Goal: Task Accomplishment & Management: Manage account settings

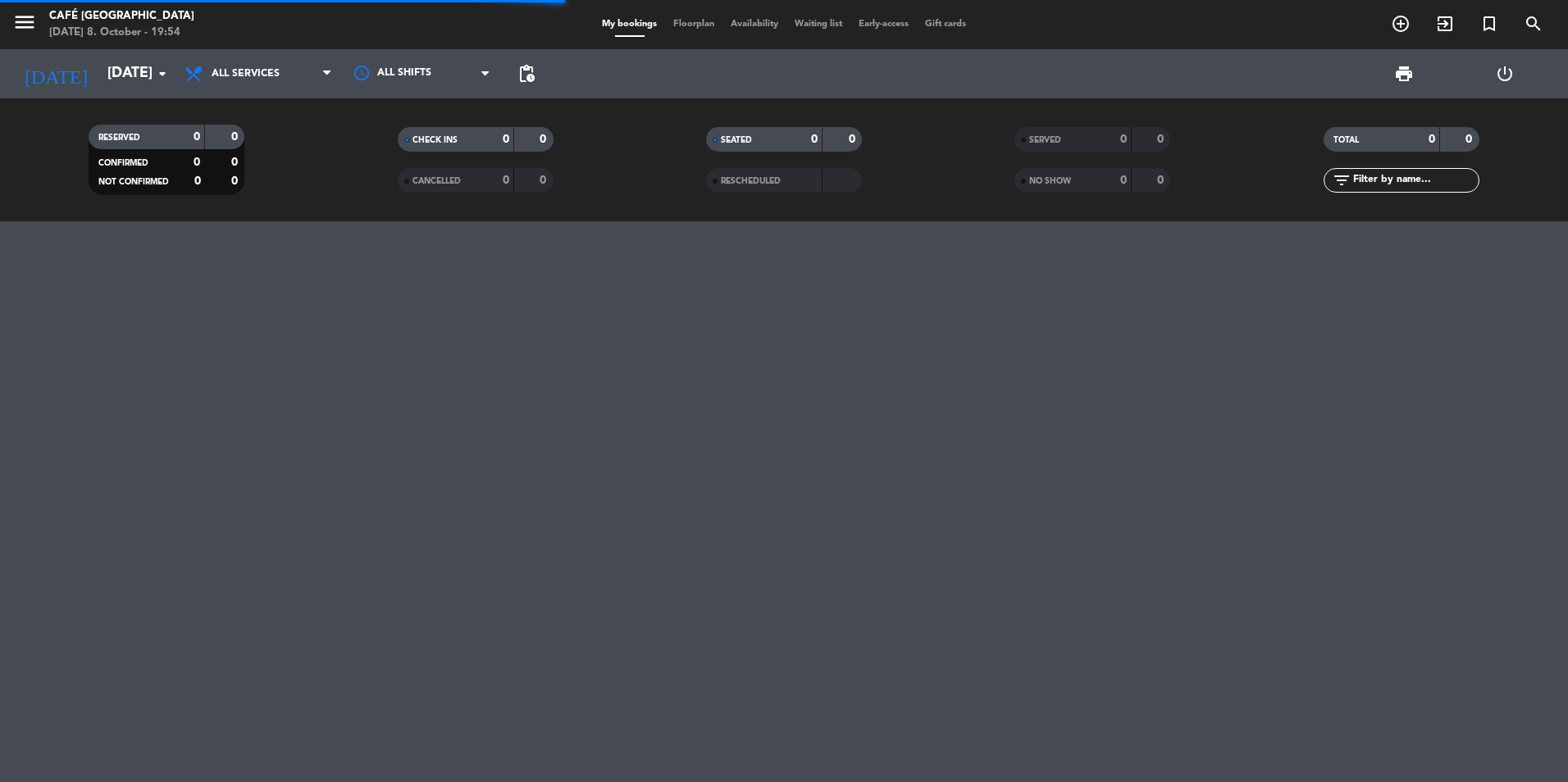
drag, startPoint x: 1391, startPoint y: 181, endPoint x: 1370, endPoint y: 182, distance: 21.0
click at [1391, 181] on input "text" at bounding box center [1415, 180] width 127 height 18
click at [1046, 148] on div "SERVED 0 0" at bounding box center [1092, 139] width 156 height 25
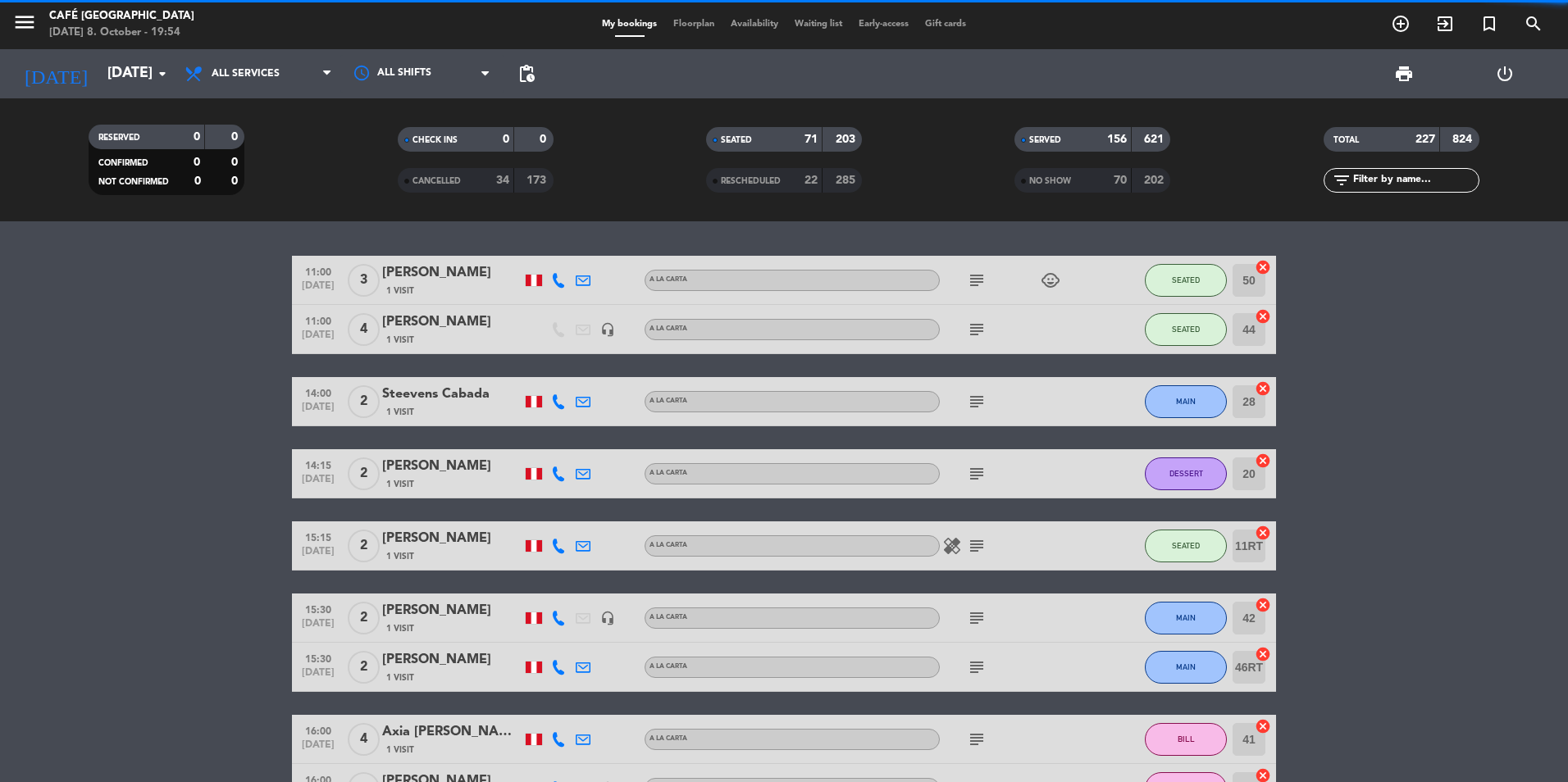
click at [1366, 180] on input "text" at bounding box center [1415, 180] width 127 height 18
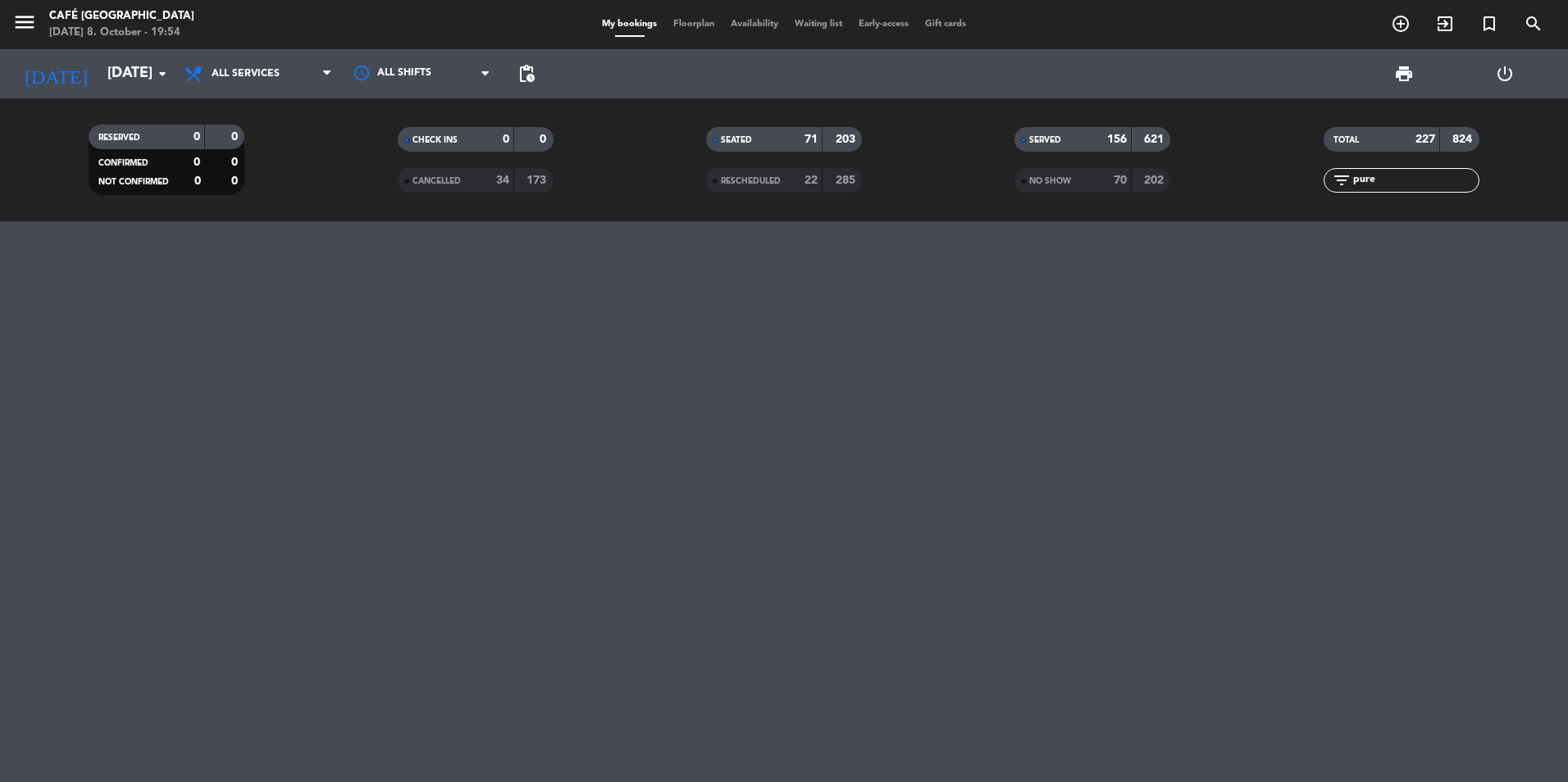
type input "pure"
click at [502, 269] on div "Pure Perú" at bounding box center [452, 272] width 140 height 21
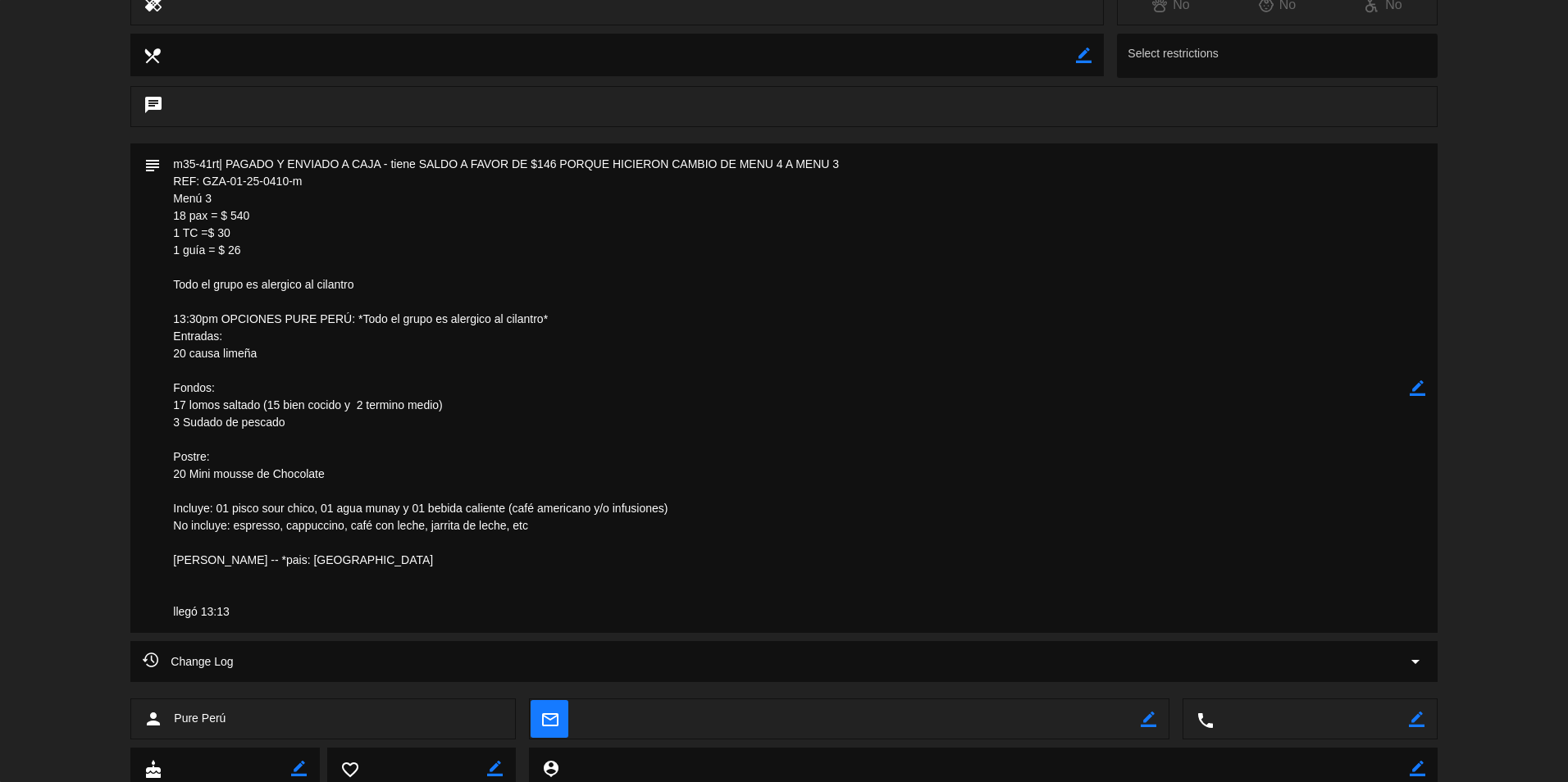
scroll to position [656, 0]
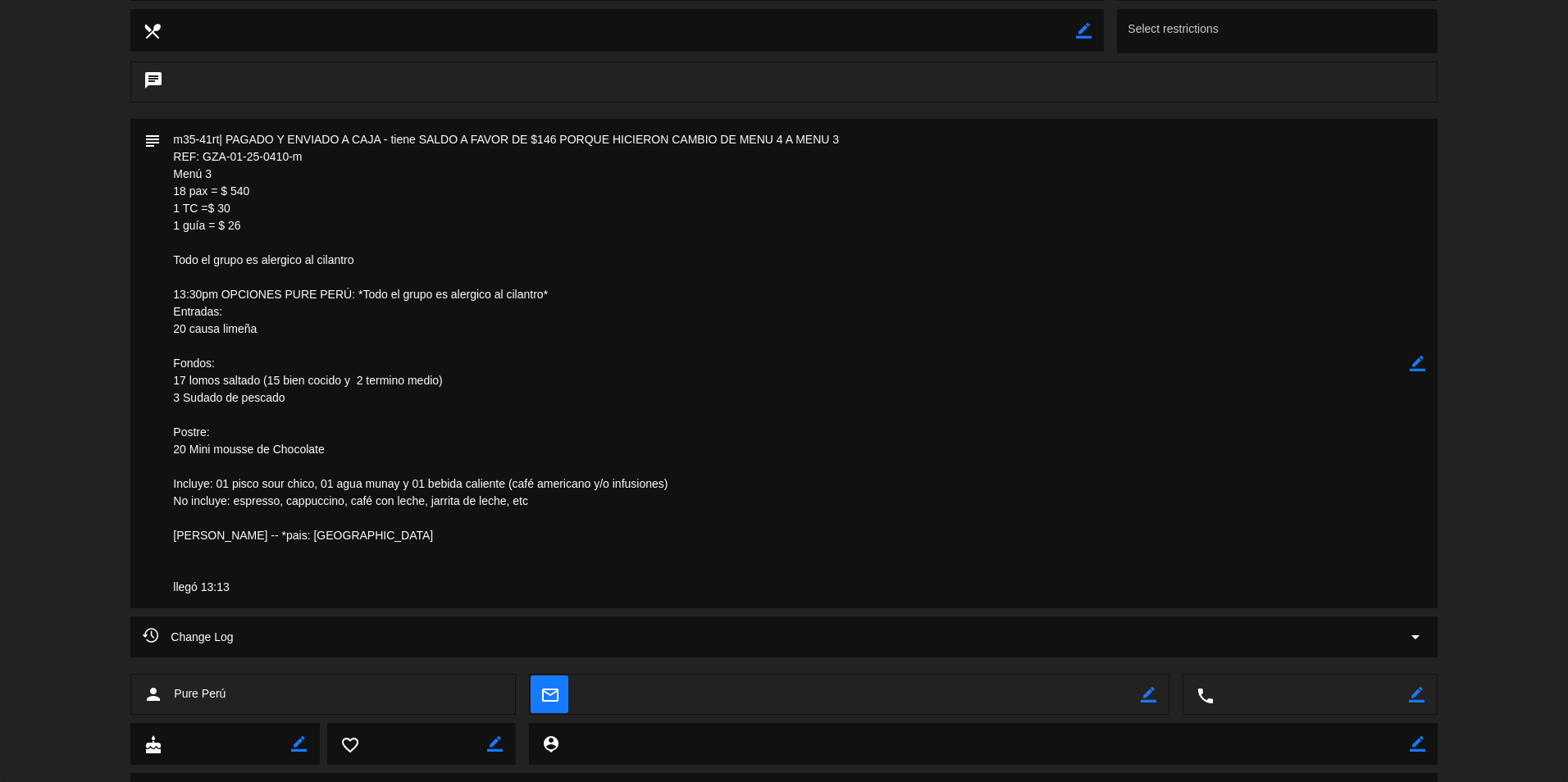
drag, startPoint x: 327, startPoint y: 155, endPoint x: 202, endPoint y: 163, distance: 125.3
click at [202, 163] on textarea at bounding box center [785, 363] width 1249 height 489
drag, startPoint x: 202, startPoint y: 163, endPoint x: 215, endPoint y: 155, distance: 15.3
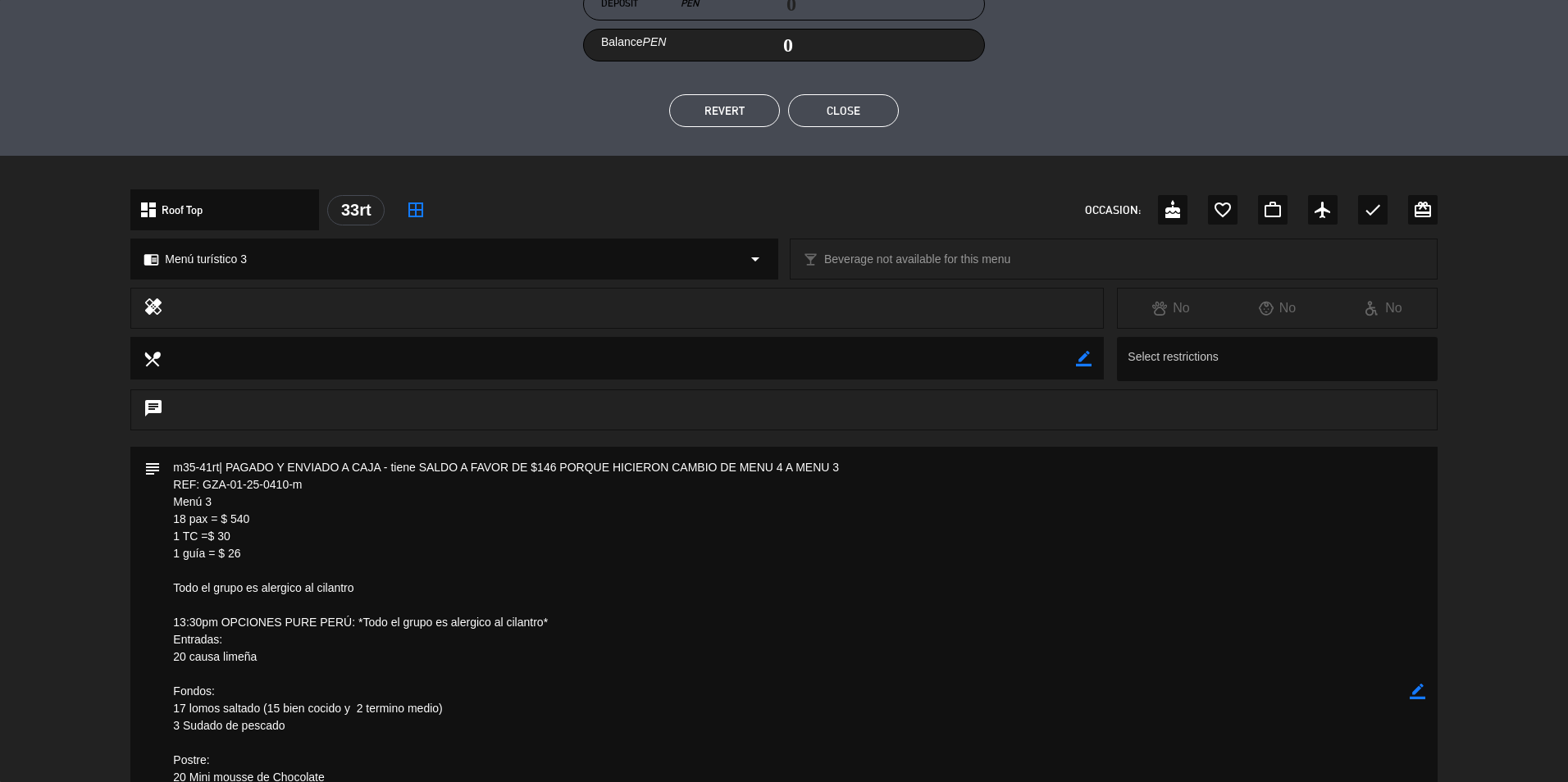
click at [823, 112] on button "Close" at bounding box center [844, 111] width 110 height 33
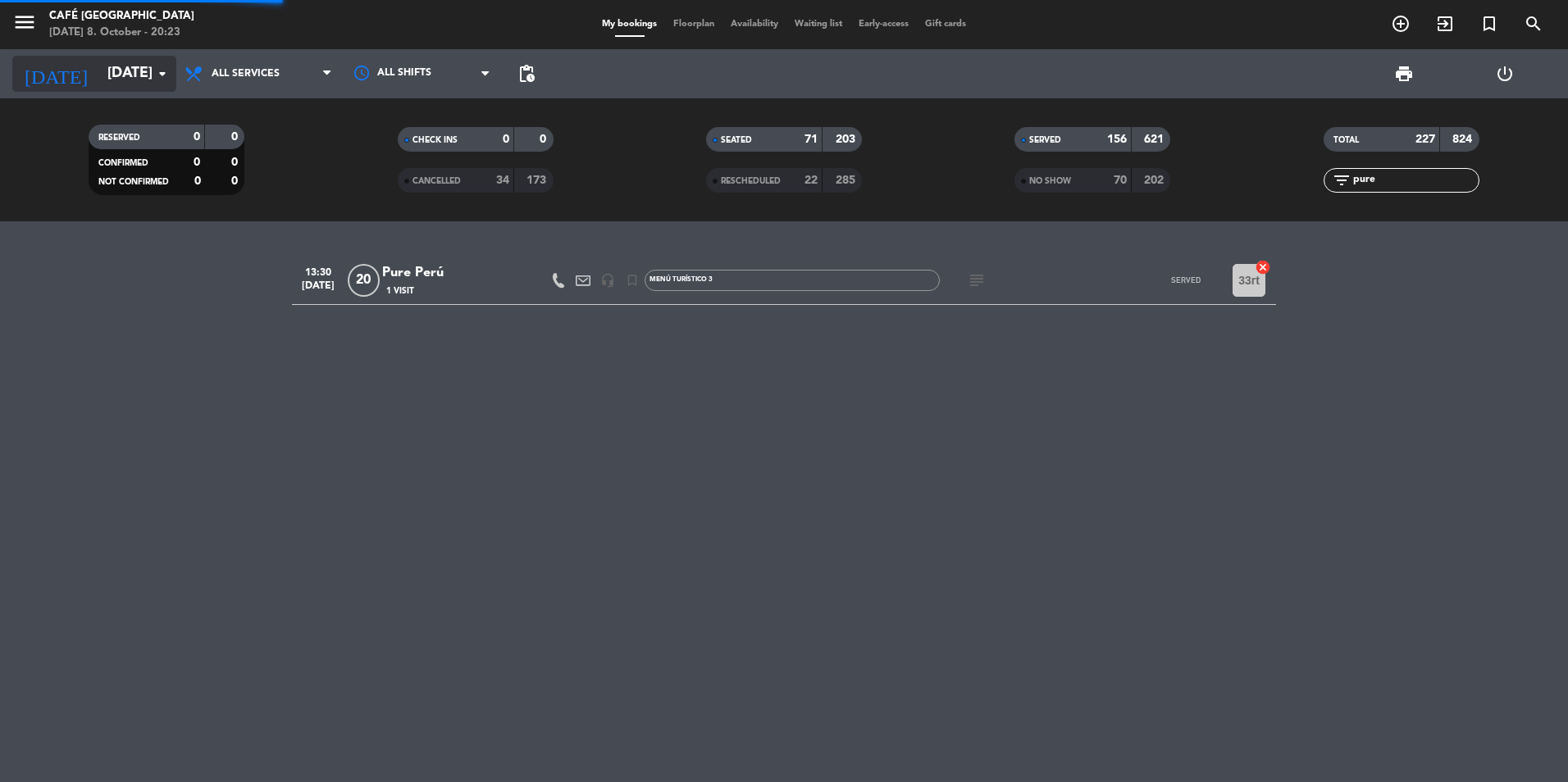
click at [132, 65] on input "[DATE]" at bounding box center [194, 74] width 190 height 33
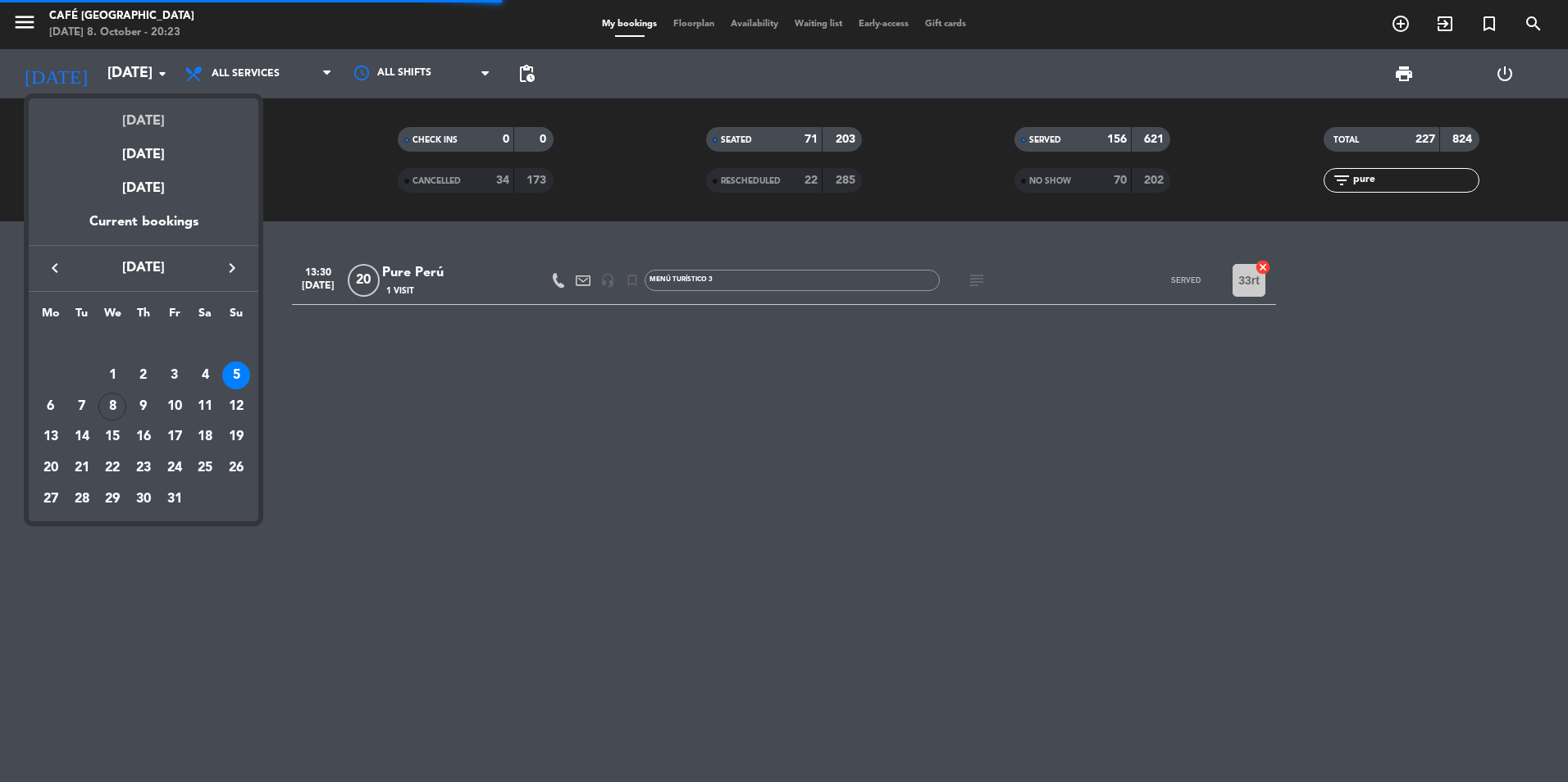
click at [146, 117] on div "[DATE]" at bounding box center [144, 115] width 230 height 34
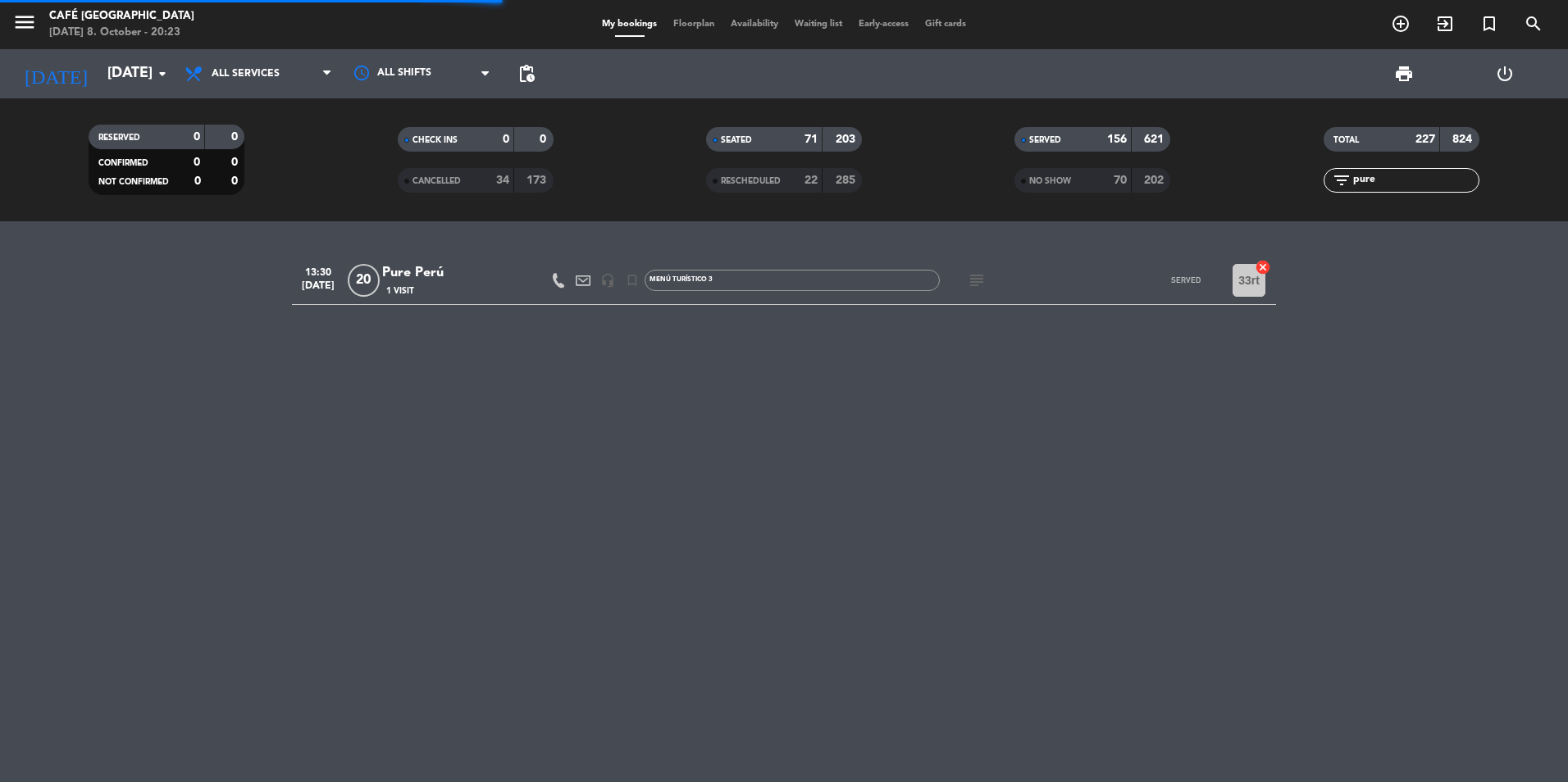
type input "[DATE]"
click at [1394, 182] on input "pure" at bounding box center [1415, 180] width 127 height 18
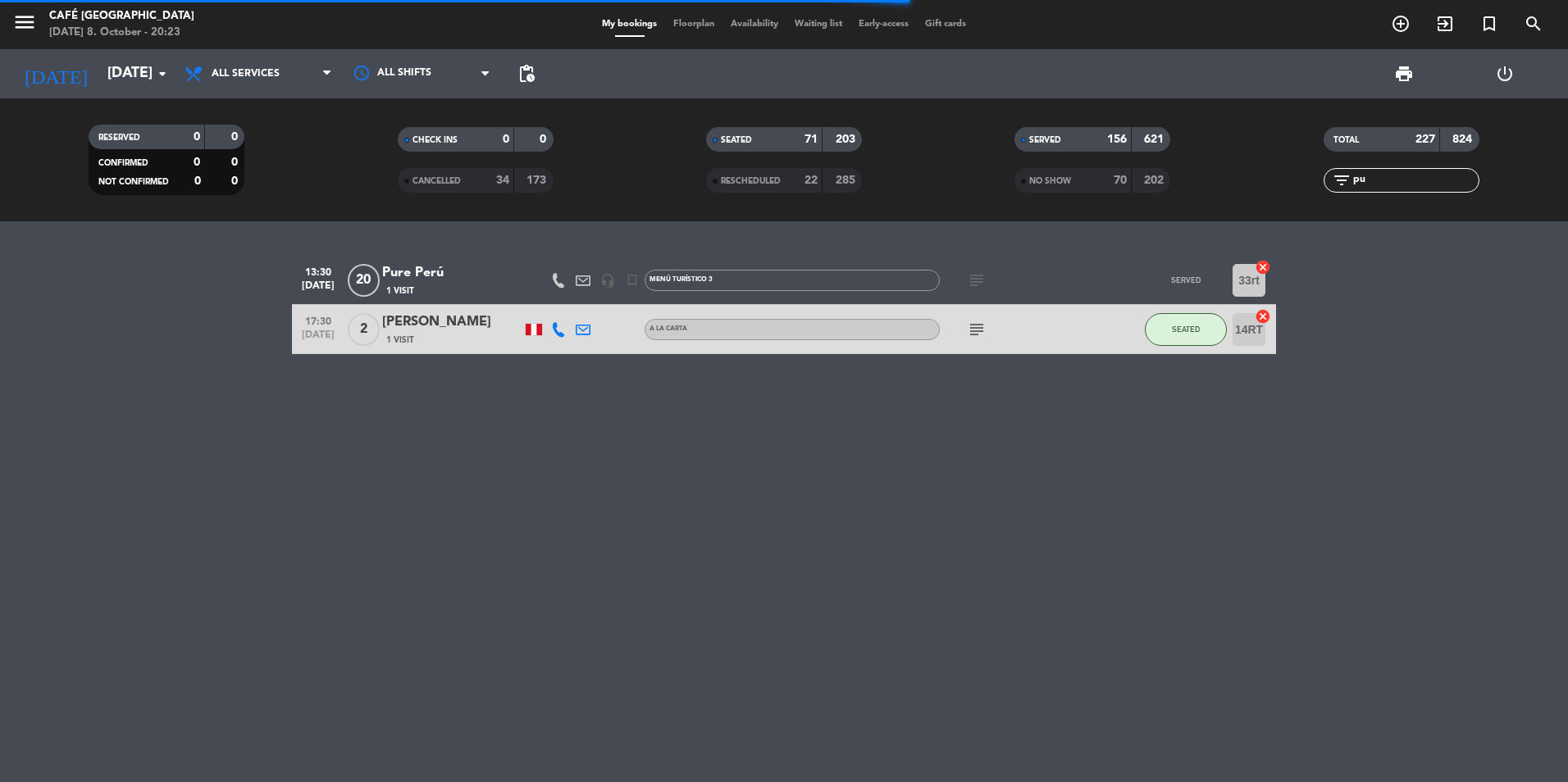
type input "p"
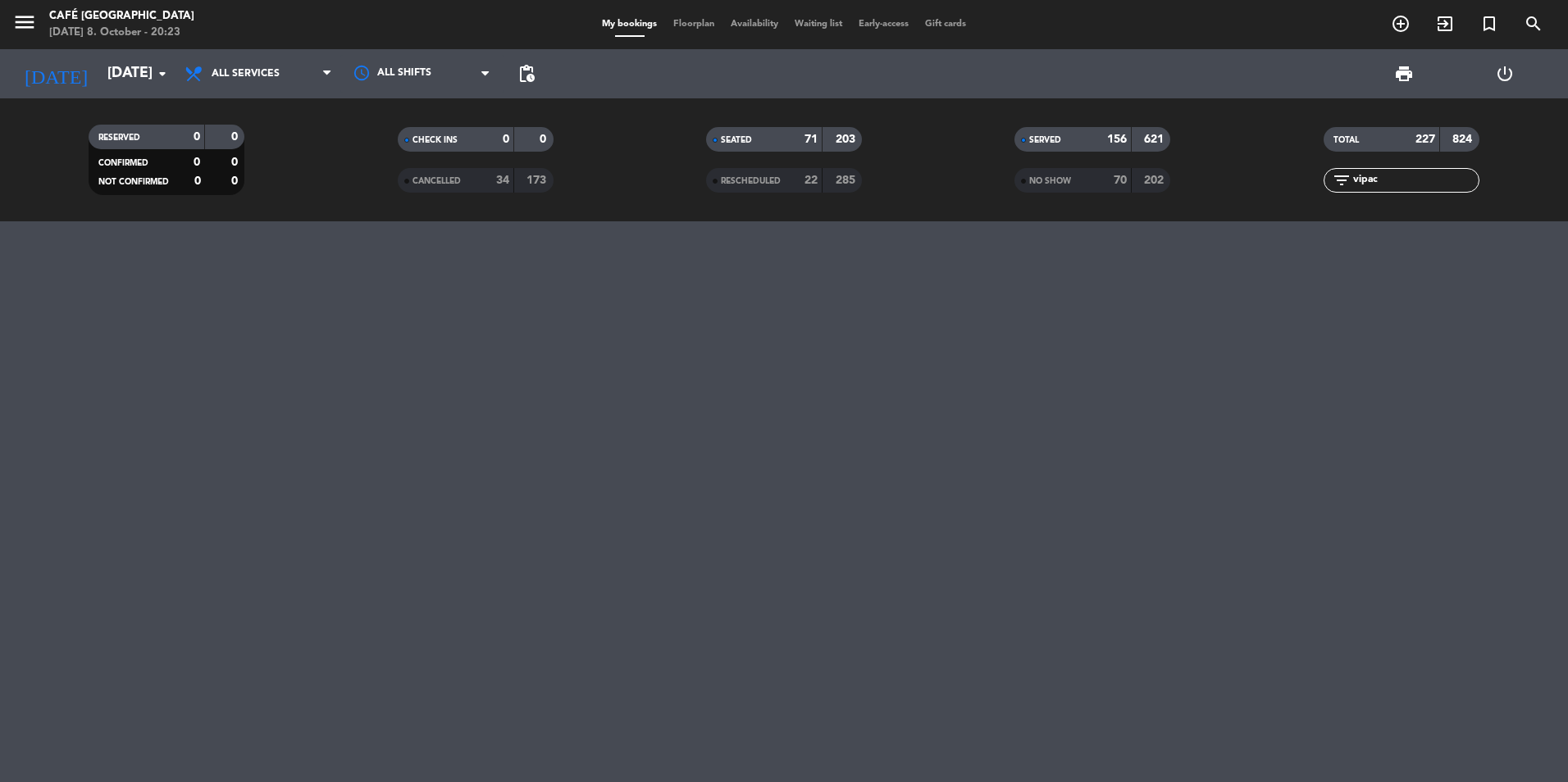
type input "vipac"
click at [140, 84] on input "[DATE]" at bounding box center [194, 74] width 190 height 33
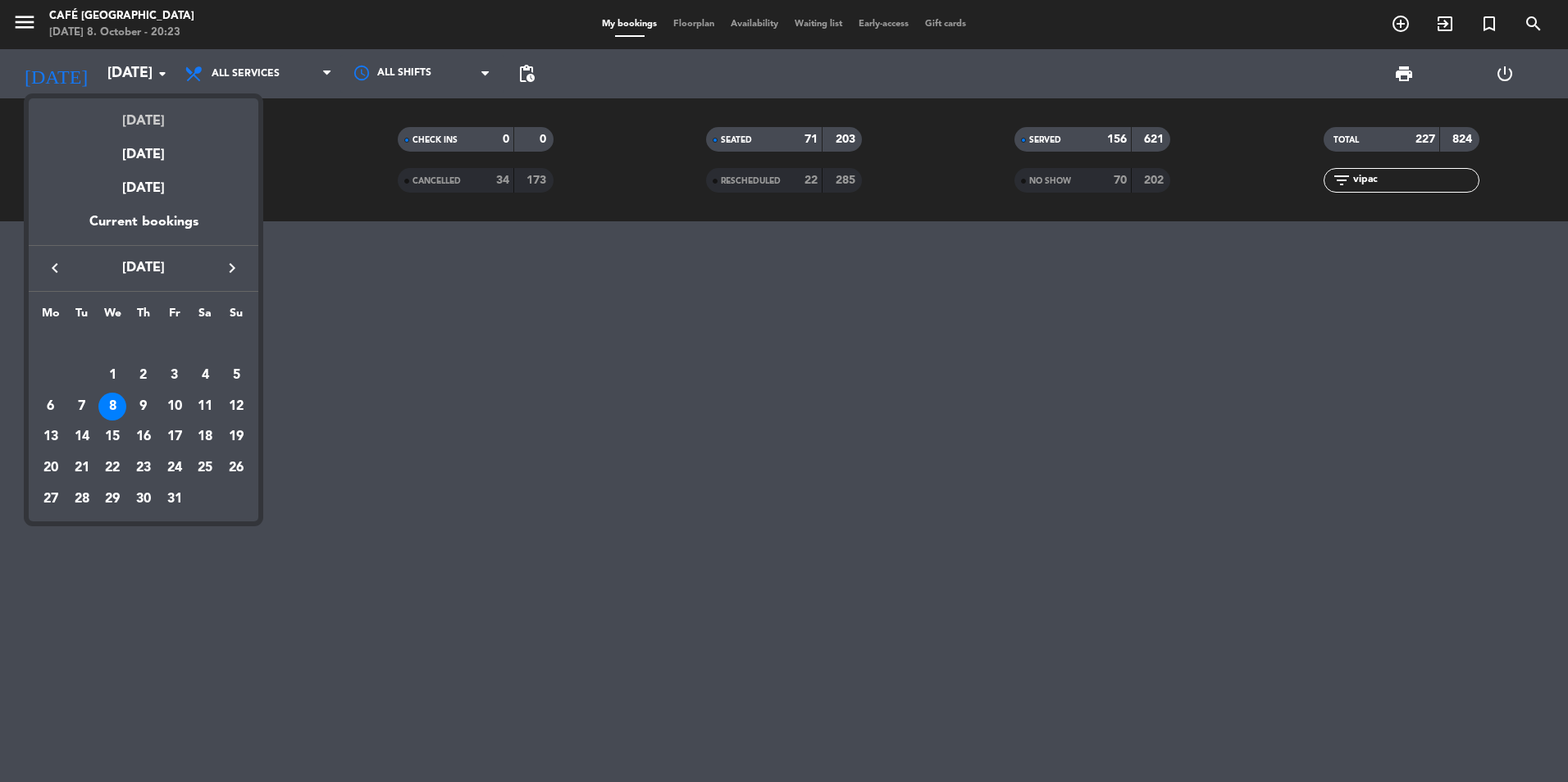
click at [143, 111] on div "[DATE]" at bounding box center [144, 115] width 230 height 34
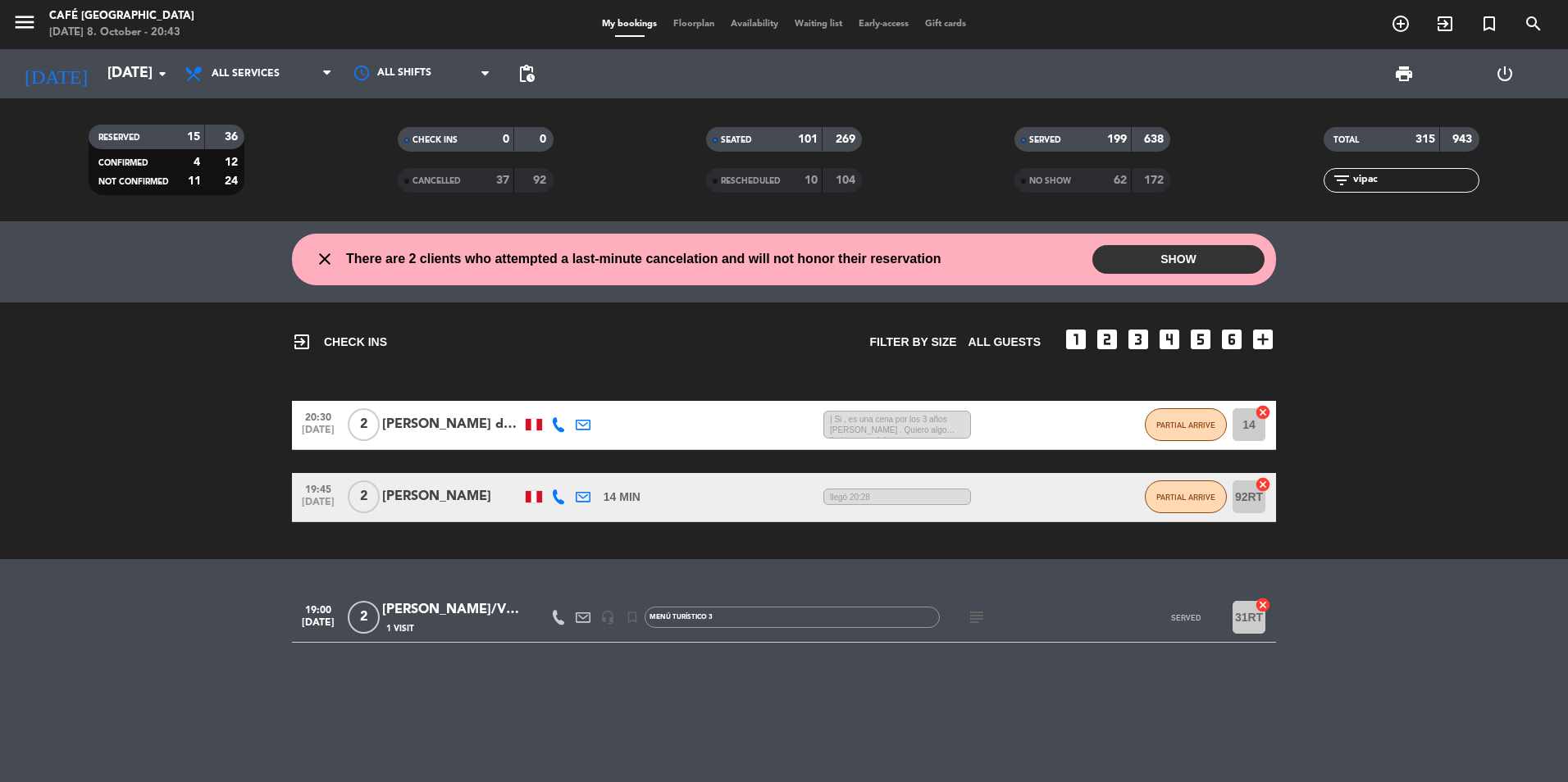
click at [477, 614] on div "[PERSON_NAME]/VIPAC" at bounding box center [452, 610] width 140 height 21
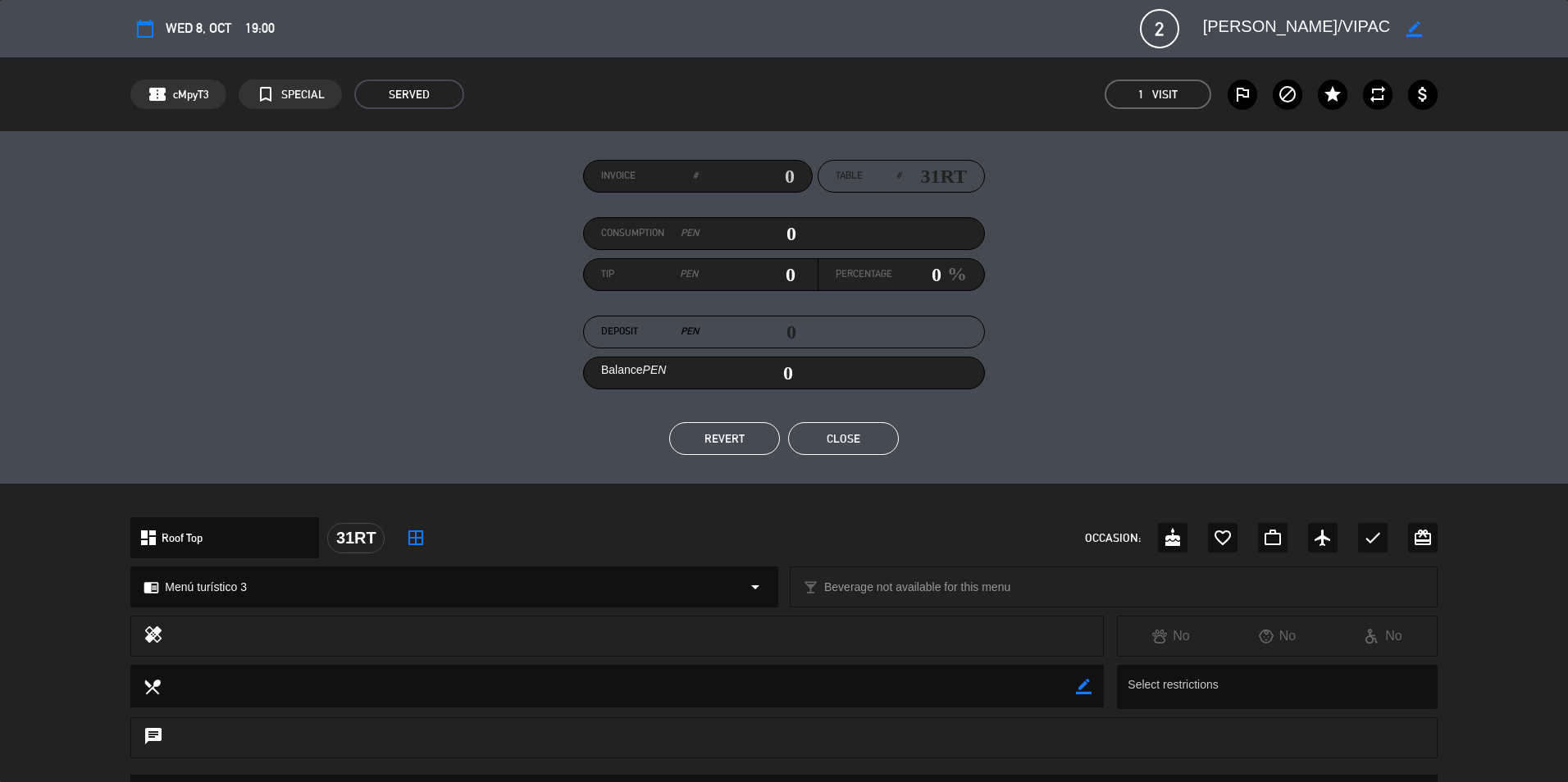
scroll to position [327, 0]
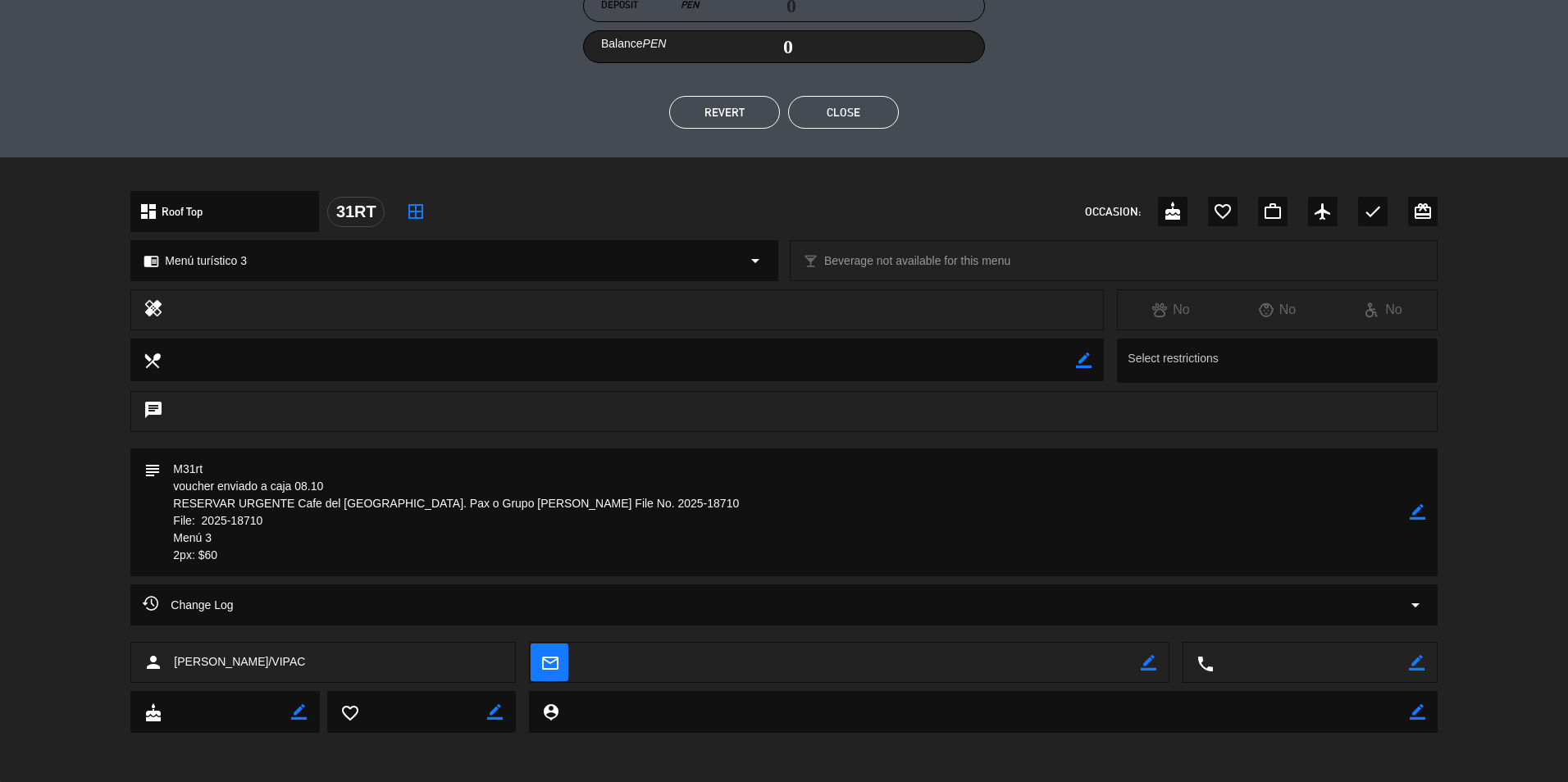
drag, startPoint x: 264, startPoint y: 524, endPoint x: 162, endPoint y: 523, distance: 102.0
click at [162, 523] on textarea at bounding box center [785, 512] width 1249 height 128
